Goal: Feedback & Contribution: Leave review/rating

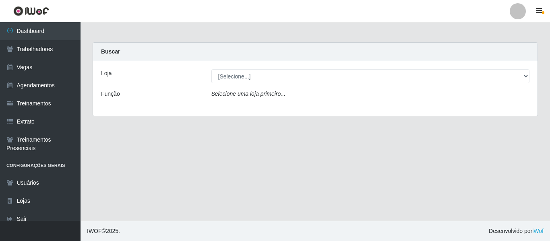
click at [178, 138] on main "Carregando... Buscar Loja [Selecione...] Mister Burg Função Selecione uma loja …" at bounding box center [316, 121] width 470 height 199
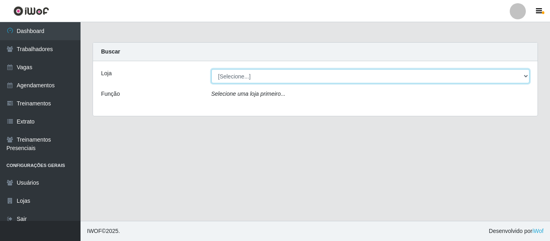
click at [234, 79] on select "[Selecione...] Mister Burg" at bounding box center [370, 76] width 319 height 14
select select "535"
click at [211, 69] on select "[Selecione...] Mister Burg" at bounding box center [370, 76] width 319 height 14
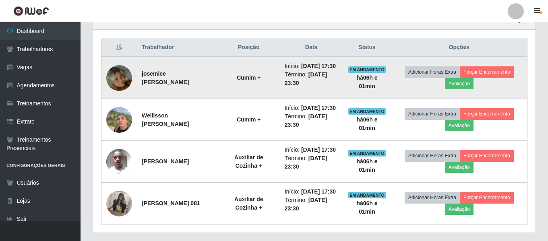
scroll to position [282, 0]
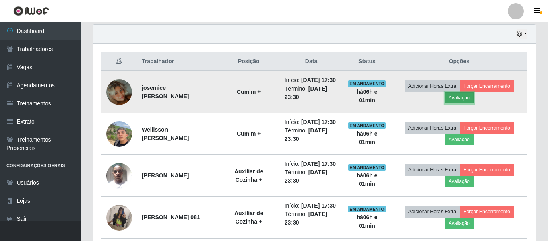
click at [466, 104] on button "Avaliação" at bounding box center [459, 97] width 29 height 11
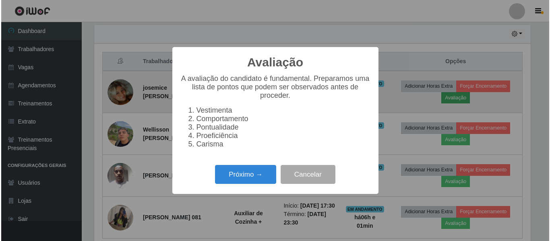
scroll to position [167, 439]
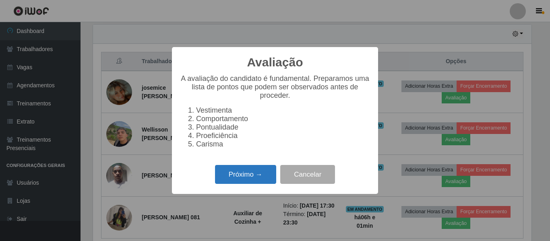
click at [261, 184] on button "Próximo →" at bounding box center [245, 174] width 61 height 19
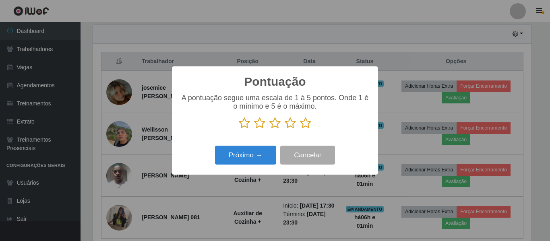
scroll to position [402688, 402417]
click at [306, 129] on icon at bounding box center [305, 123] width 11 height 12
click at [300, 129] on input "radio" at bounding box center [300, 129] width 0 height 0
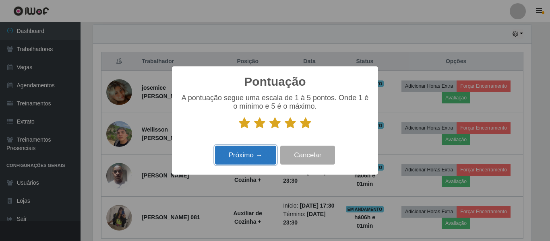
click at [265, 153] on button "Próximo →" at bounding box center [245, 155] width 61 height 19
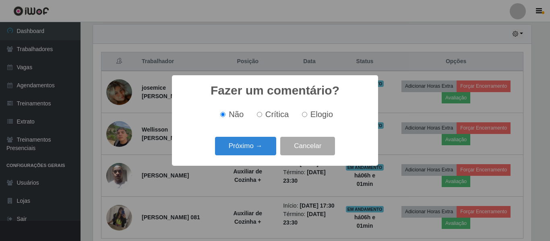
click at [317, 115] on span "Elogio" at bounding box center [322, 114] width 23 height 9
click at [307, 115] on input "Elogio" at bounding box center [304, 114] width 5 height 5
radio input "true"
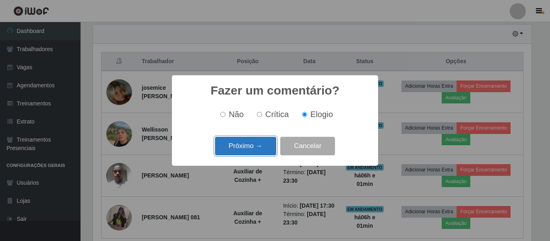
click at [256, 145] on button "Próximo →" at bounding box center [245, 146] width 61 height 19
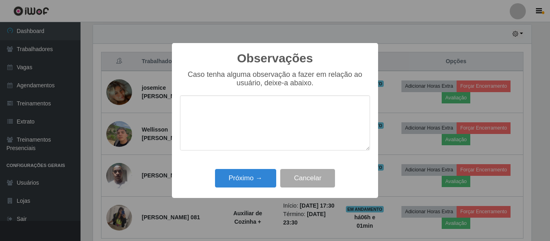
click at [271, 122] on textarea at bounding box center [275, 122] width 190 height 55
type textarea "p"
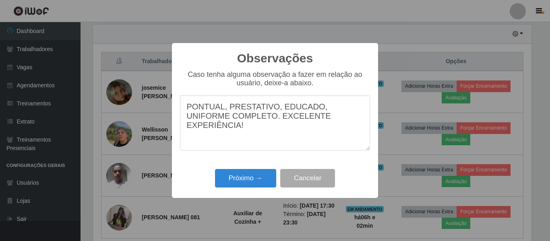
drag, startPoint x: 334, startPoint y: 121, endPoint x: 130, endPoint y: 114, distance: 204.8
click at [130, 114] on div "Observações × Caso tenha alguma observação a fazer em relação ao usuário, deixe…" at bounding box center [275, 120] width 550 height 241
type textarea "PONTUAL, PRESTATIVO, EDUCADO, UNIFORME COMPLETO. EXCELENTE EXPERIÊNCIA!"
click at [258, 181] on button "Próximo →" at bounding box center [245, 178] width 61 height 19
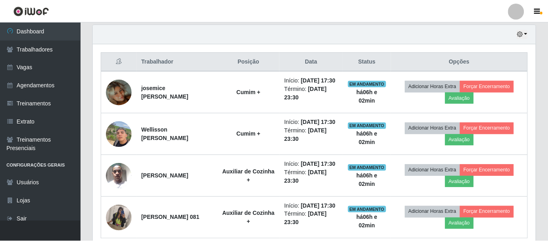
scroll to position [167, 443]
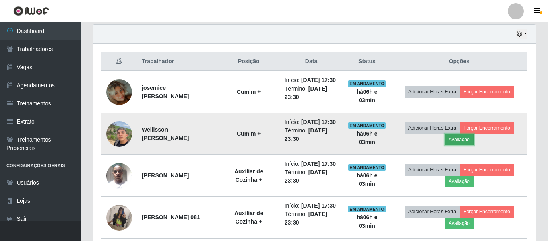
click at [464, 145] on button "Avaliação" at bounding box center [459, 139] width 29 height 11
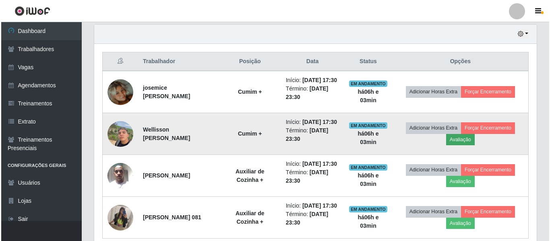
scroll to position [167, 439]
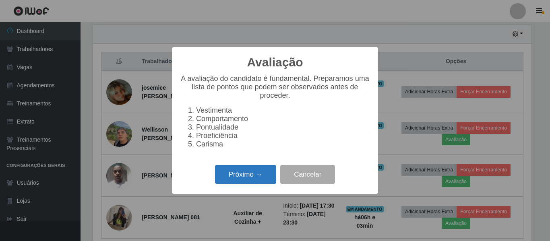
click at [272, 174] on button "Próximo →" at bounding box center [245, 174] width 61 height 19
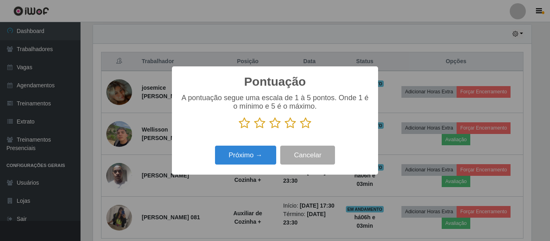
click at [303, 129] on icon at bounding box center [305, 123] width 11 height 12
click at [300, 129] on input "radio" at bounding box center [300, 129] width 0 height 0
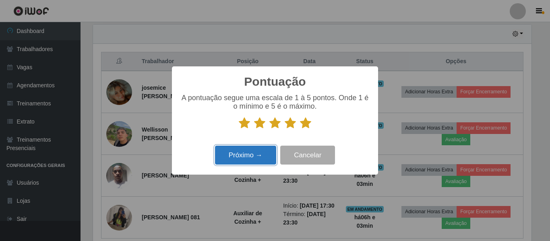
click at [261, 153] on button "Próximo →" at bounding box center [245, 155] width 61 height 19
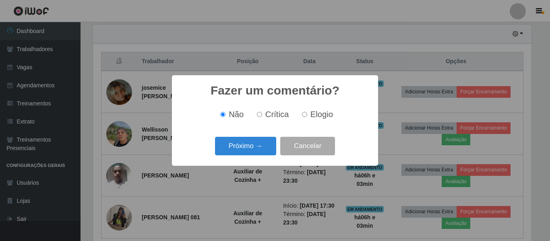
click at [306, 117] on input "Elogio" at bounding box center [304, 114] width 5 height 5
radio input "true"
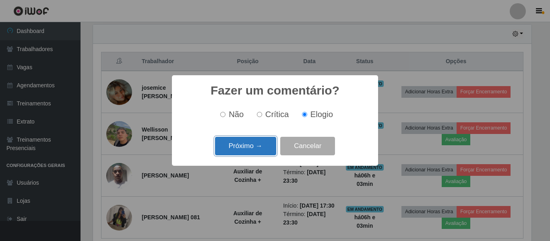
click at [269, 137] on button "Próximo →" at bounding box center [245, 146] width 61 height 19
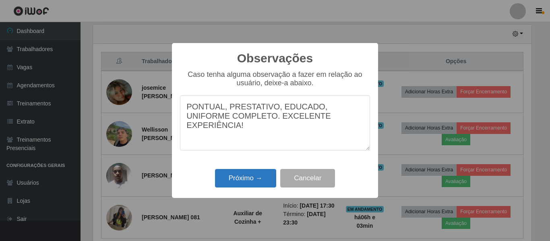
type textarea "PONTUAL, PRESTATIVO, EDUCADO, UNIFORME COMPLETO. EXCELENTE EXPERIÊNCIA!"
click at [255, 182] on button "Próximo →" at bounding box center [245, 178] width 61 height 19
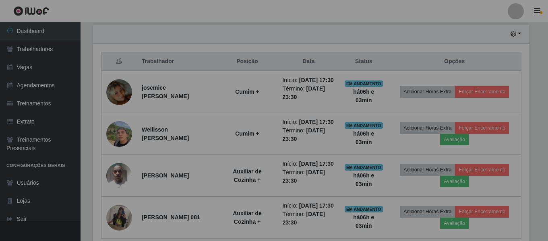
scroll to position [167, 443]
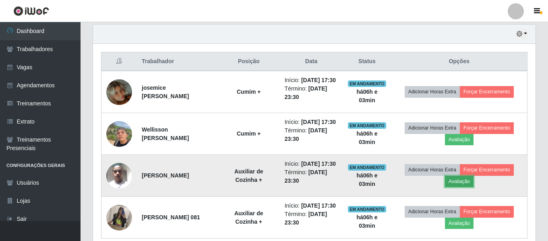
click at [457, 187] on button "Avaliação" at bounding box center [459, 181] width 29 height 11
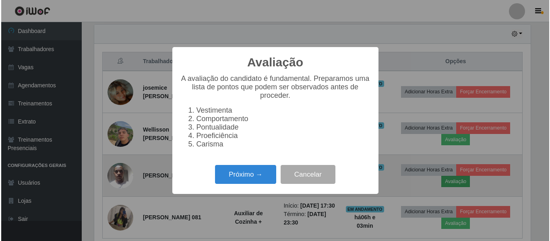
scroll to position [167, 439]
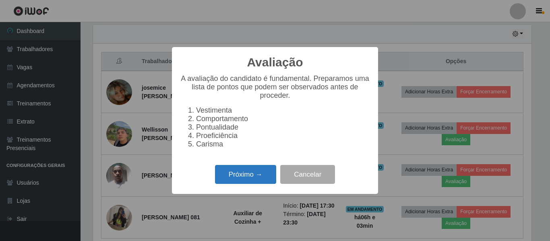
click at [263, 170] on button "Próximo →" at bounding box center [245, 174] width 61 height 19
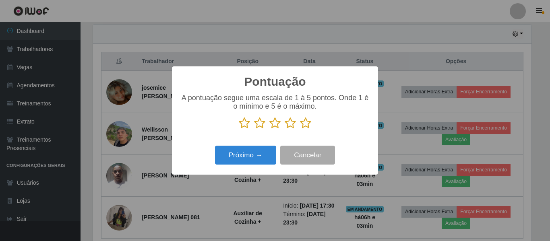
scroll to position [402688, 402417]
click at [303, 127] on icon at bounding box center [305, 123] width 11 height 12
click at [300, 129] on input "radio" at bounding box center [300, 129] width 0 height 0
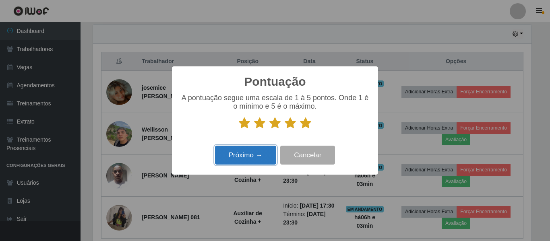
click at [241, 156] on button "Próximo →" at bounding box center [245, 155] width 61 height 19
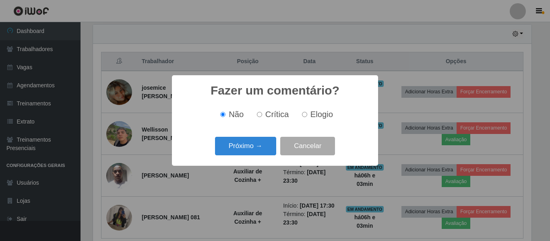
click at [311, 114] on span "Elogio" at bounding box center [322, 114] width 23 height 9
click at [307, 114] on input "Elogio" at bounding box center [304, 114] width 5 height 5
radio input "true"
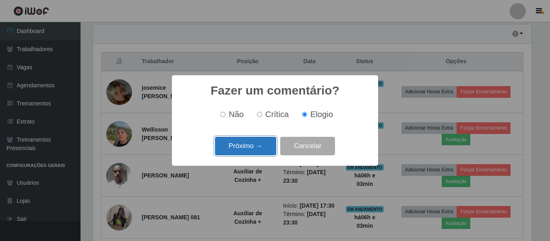
click at [265, 145] on button "Próximo →" at bounding box center [245, 146] width 61 height 19
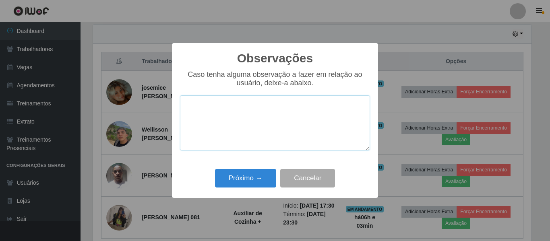
paste textarea "PONTUAL, PRESTATIVO, EDUCADO, UNIFORME COMPLETO. EXCELENTE EXPERIÊNCIA!"
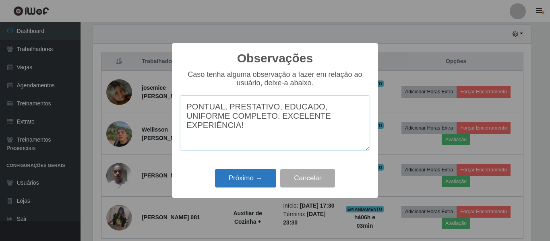
type textarea "PONTUAL, PRESTATIVO, EDUCADO, UNIFORME COMPLETO. EXCELENTE EXPERIÊNCIA!"
click at [255, 180] on button "Próximo →" at bounding box center [245, 178] width 61 height 19
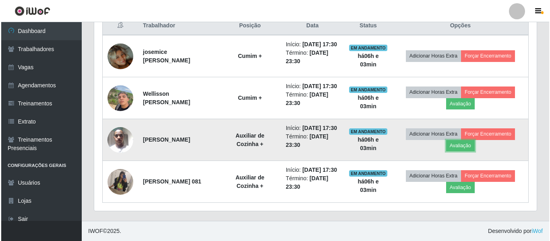
scroll to position [352, 0]
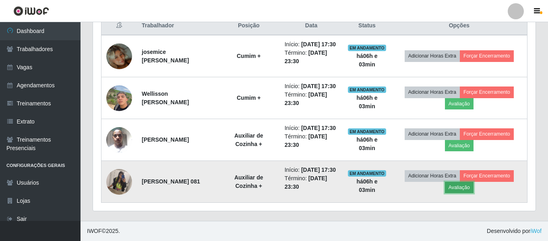
click at [464, 182] on button "Avaliação" at bounding box center [459, 187] width 29 height 11
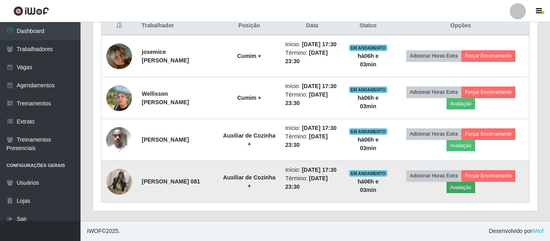
scroll to position [167, 439]
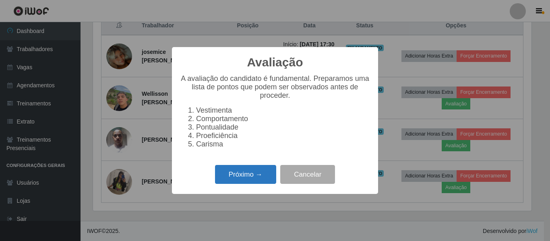
click at [252, 180] on button "Próximo →" at bounding box center [245, 174] width 61 height 19
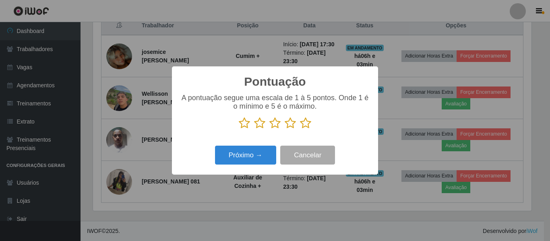
scroll to position [402688, 402417]
click at [309, 128] on icon at bounding box center [305, 123] width 11 height 12
click at [300, 129] on input "radio" at bounding box center [300, 129] width 0 height 0
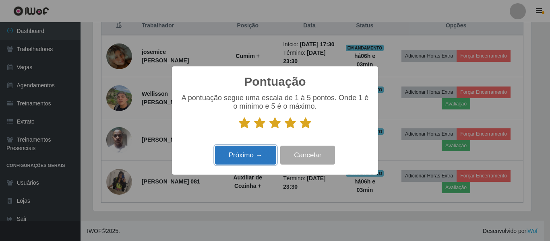
click at [247, 161] on button "Próximo →" at bounding box center [245, 155] width 61 height 19
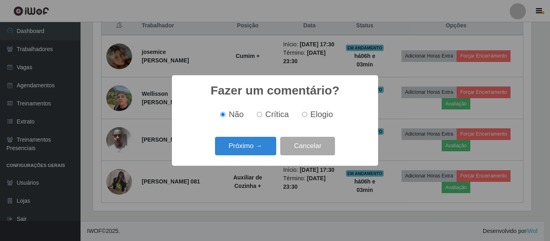
click at [307, 116] on label "Elogio" at bounding box center [316, 114] width 34 height 9
click at [307, 116] on input "Elogio" at bounding box center [304, 114] width 5 height 5
radio input "true"
click at [258, 137] on div "Próximo → Cancelar" at bounding box center [275, 146] width 190 height 23
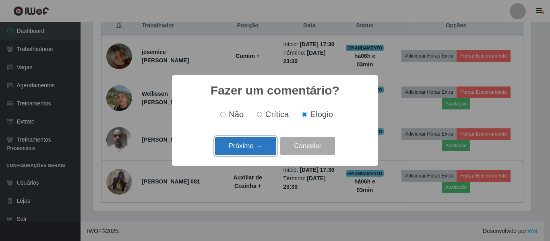
click at [256, 146] on button "Próximo →" at bounding box center [245, 146] width 61 height 19
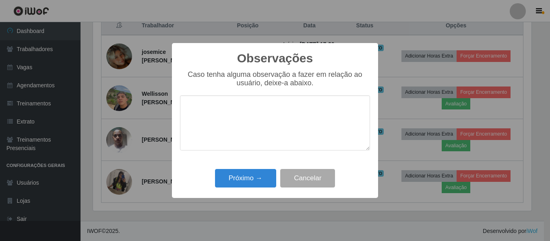
click at [284, 112] on textarea at bounding box center [275, 122] width 190 height 55
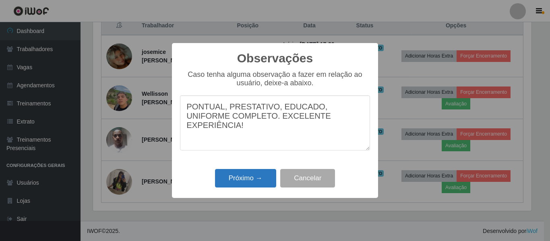
type textarea "PONTUAL, PRESTATIVO, EDUCADO, UNIFORME COMPLETO. EXCELENTE EXPERIÊNCIA!"
click at [250, 180] on button "Próximo →" at bounding box center [245, 178] width 61 height 19
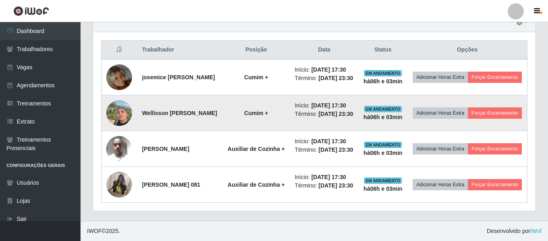
scroll to position [311, 0]
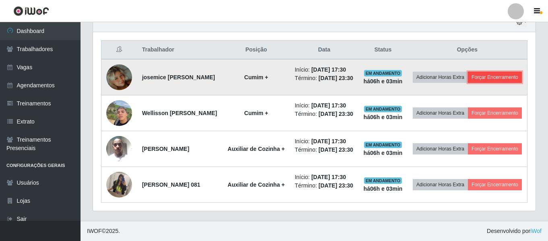
click at [485, 77] on button "Forçar Encerramento" at bounding box center [495, 77] width 54 height 11
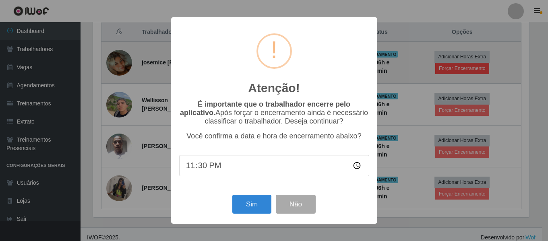
scroll to position [167, 439]
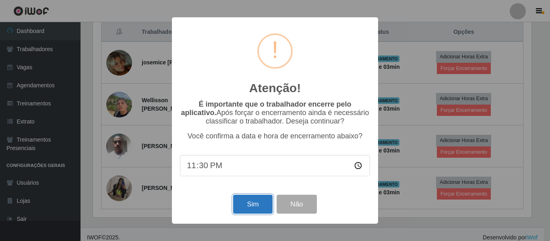
click at [251, 201] on button "Sim" at bounding box center [252, 204] width 39 height 19
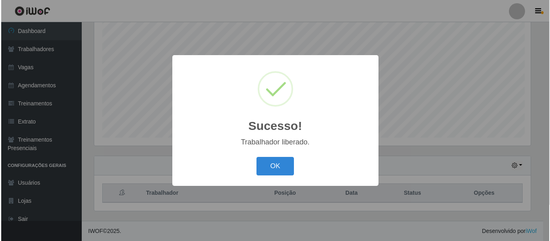
scroll to position [0, 0]
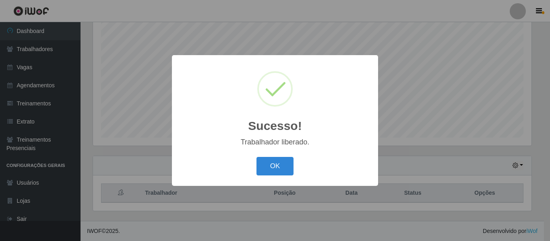
click at [477, 123] on div "Sucesso! × Trabalhador liberado. OK Cancel" at bounding box center [275, 120] width 550 height 241
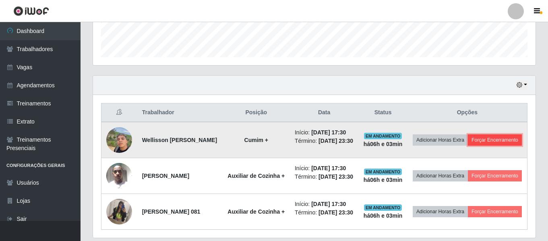
click at [473, 146] on button "Forçar Encerramento" at bounding box center [495, 140] width 54 height 11
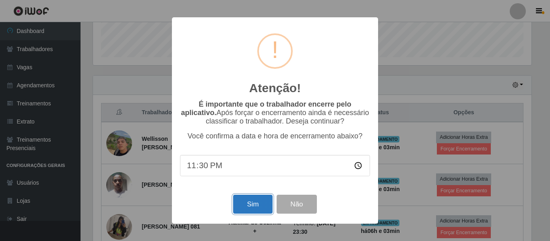
click at [265, 202] on button "Sim" at bounding box center [252, 204] width 39 height 19
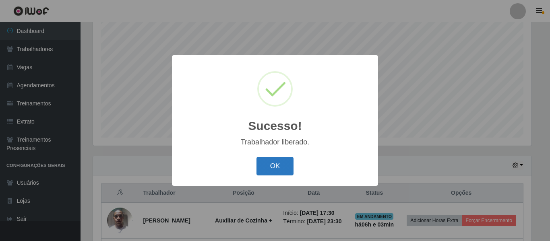
click at [284, 165] on button "OK" at bounding box center [275, 166] width 37 height 19
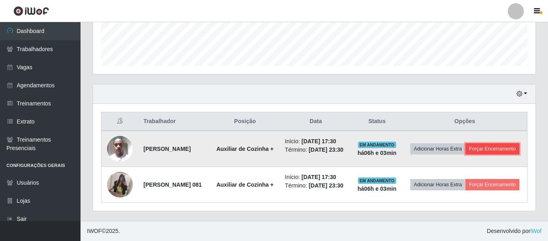
click at [466, 155] on button "Forçar Encerramento" at bounding box center [493, 148] width 54 height 11
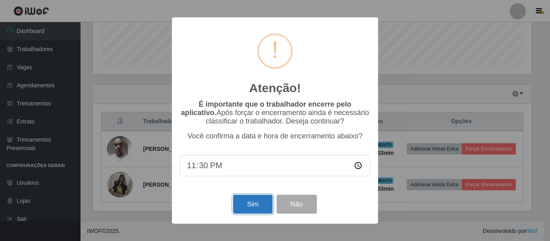
click at [245, 205] on button "Sim" at bounding box center [252, 204] width 39 height 19
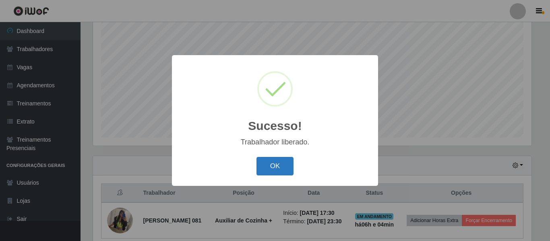
click at [281, 168] on button "OK" at bounding box center [275, 166] width 37 height 19
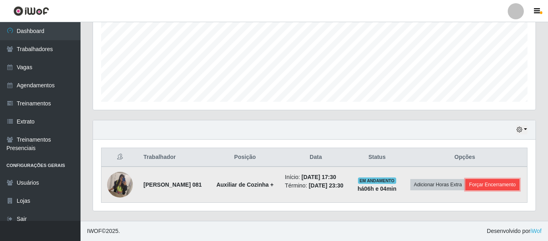
click at [466, 183] on button "Forçar Encerramento" at bounding box center [493, 184] width 54 height 11
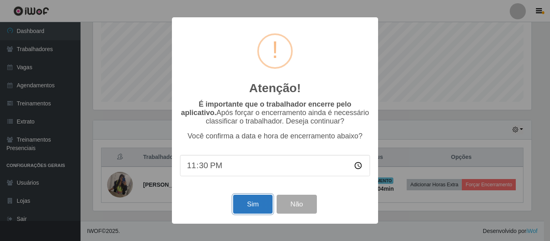
click at [250, 206] on button "Sim" at bounding box center [252, 204] width 39 height 19
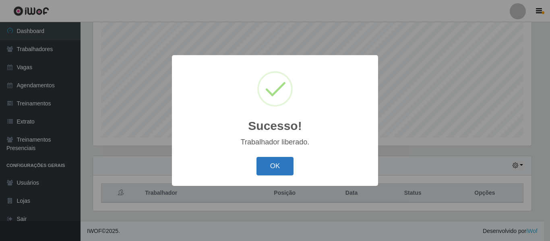
click at [293, 171] on button "OK" at bounding box center [275, 166] width 37 height 19
